Goal: Information Seeking & Learning: Learn about a topic

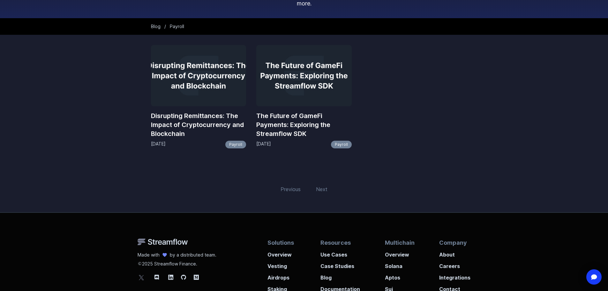
scroll to position [96, 0]
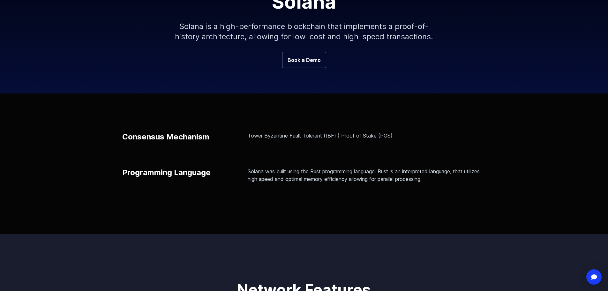
scroll to position [128, 0]
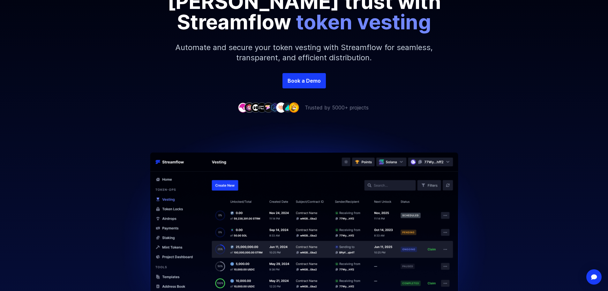
scroll to position [128, 0]
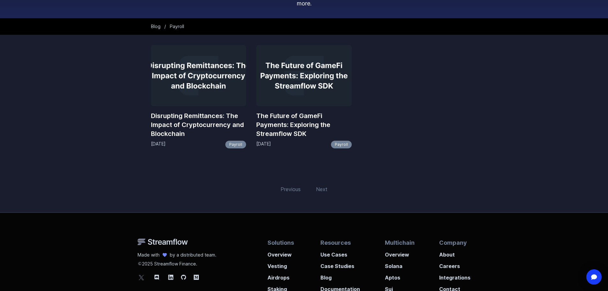
scroll to position [96, 0]
